Goal: Navigation & Orientation: Find specific page/section

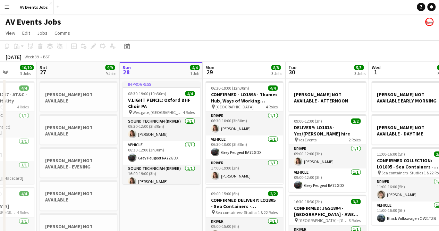
scroll to position [0, 295]
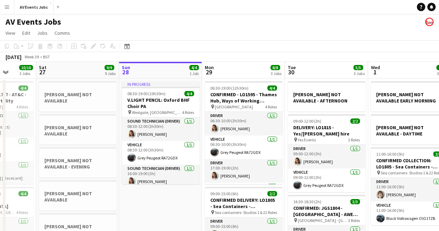
drag, startPoint x: 282, startPoint y: 191, endPoint x: 171, endPoint y: 191, distance: 110.6
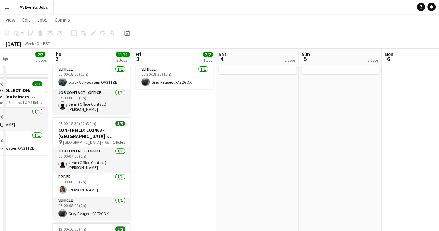
scroll to position [0, 211]
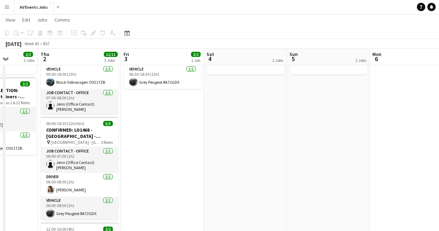
drag, startPoint x: 313, startPoint y: 192, endPoint x: 0, endPoint y: 216, distance: 313.7
click at [0, 216] on app-calendar-viewport "Mon 29 8/8 3 Jobs Tue 30 5/5 3 Jobs Wed 1 2/2 3 Jobs Thu 2 11/11 3 Jobs Fri 3 2…" at bounding box center [219, 204] width 439 height 492
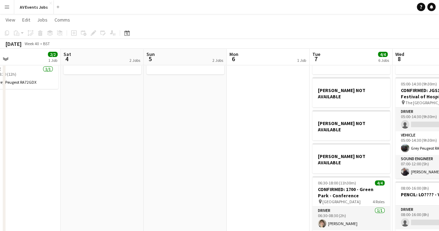
drag, startPoint x: 342, startPoint y: 168, endPoint x: 241, endPoint y: 180, distance: 101.9
click at [241, 180] on app-calendar-viewport "Wed 1 2/2 3 Jobs Thu 2 11/11 3 Jobs Fri 3 2/2 1 Job Sat 4 2 Jobs Sun 5 2 Jobs M…" at bounding box center [219, 204] width 439 height 492
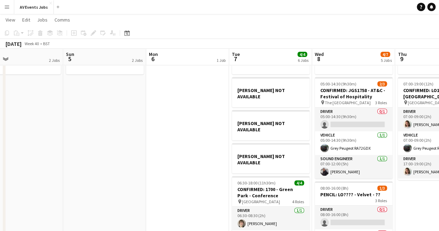
drag, startPoint x: 259, startPoint y: 176, endPoint x: 204, endPoint y: 184, distance: 56.0
click at [204, 184] on app-calendar-viewport "Wed 1 2/2 3 Jobs Thu 2 11/11 3 Jobs Fri 3 2/2 1 Job Sat 4 2 Jobs Sun 5 2 Jobs M…" at bounding box center [219, 204] width 439 height 492
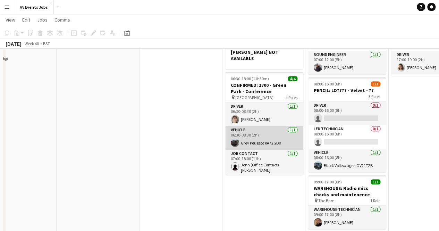
scroll to position [0, 0]
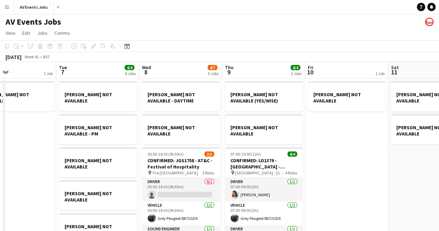
drag, startPoint x: 204, startPoint y: 166, endPoint x: 18, endPoint y: 167, distance: 185.8
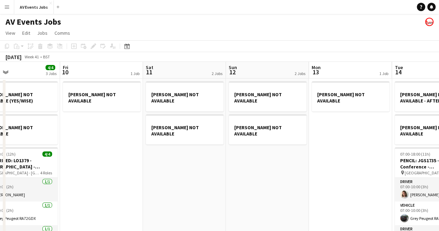
drag, startPoint x: 326, startPoint y: 166, endPoint x: 111, endPoint y: 166, distance: 215.0
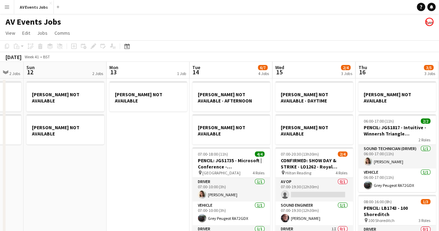
scroll to position [0, 308]
drag, startPoint x: 340, startPoint y: 156, endPoint x: 138, endPoint y: 165, distance: 202.7
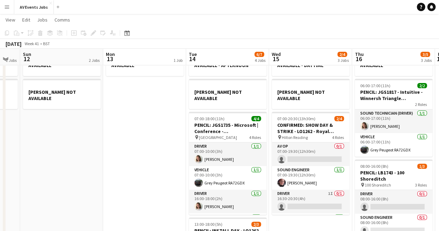
scroll to position [0, 312]
drag, startPoint x: 89, startPoint y: 140, endPoint x: 443, endPoint y: 138, distance: 354.7
click at [438, 138] on html "Menu Boards Boards Boards All jobs Status Workforce Workforce My Workforce Recr…" at bounding box center [219, 224] width 439 height 519
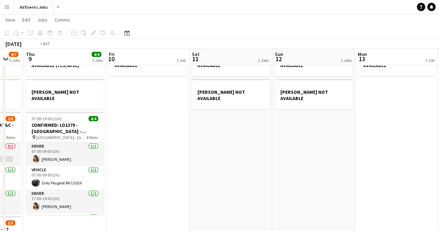
drag, startPoint x: 166, startPoint y: 115, endPoint x: 437, endPoint y: 136, distance: 271.6
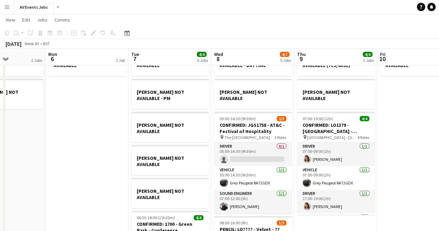
drag, startPoint x: 83, startPoint y: 118, endPoint x: 364, endPoint y: 125, distance: 281.3
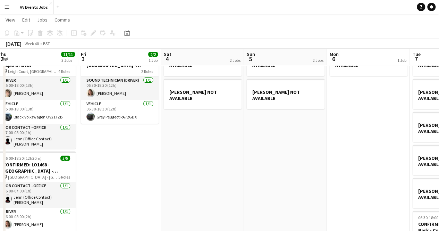
drag, startPoint x: 103, startPoint y: 126, endPoint x: 407, endPoint y: 150, distance: 305.0
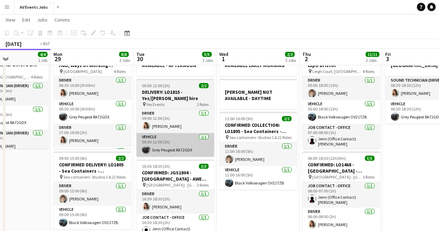
scroll to position [0, 198]
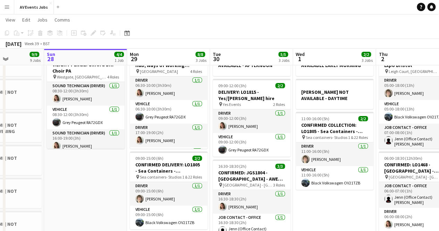
drag, startPoint x: 24, startPoint y: 177, endPoint x: 97, endPoint y: 177, distance: 73.2
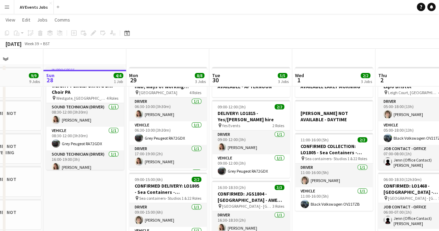
scroll to position [0, 0]
